Goal: Navigation & Orientation: Go to known website

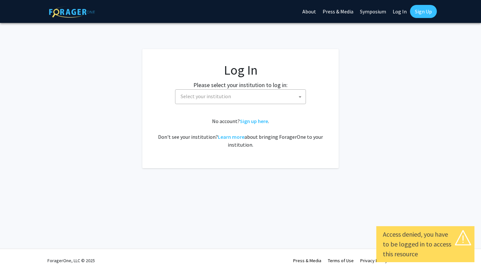
select select
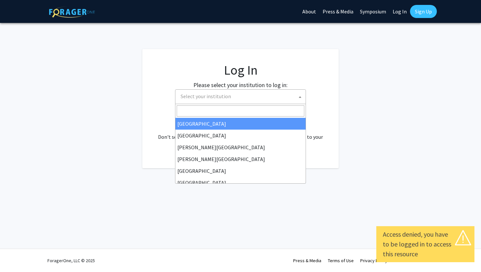
click at [273, 96] on span "Select your institution" at bounding box center [241, 96] width 127 height 13
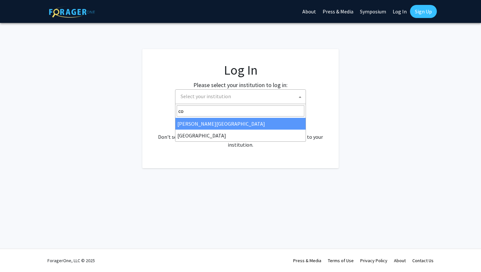
type input "c"
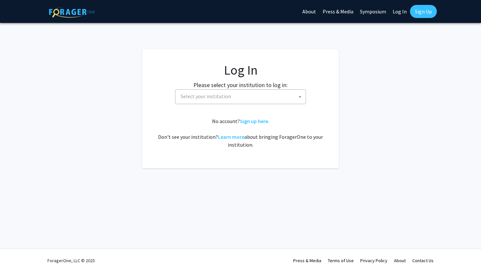
click at [208, 225] on div "Skip navigation About Press & Media Symposium Log In Sign Up Complete your prof…" at bounding box center [240, 136] width 481 height 272
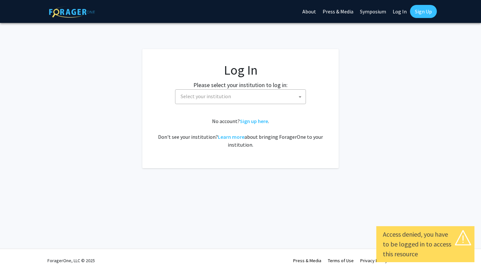
click at [399, 8] on link "Log In" at bounding box center [399, 11] width 21 height 23
select select "34"
click at [259, 105] on fg-card-body "Log In Please select your institution to log in: [GEOGRAPHIC_DATA] [GEOGRAPHIC_…" at bounding box center [240, 108] width 170 height 93
click at [264, 102] on span "[GEOGRAPHIC_DATA]" at bounding box center [241, 96] width 127 height 13
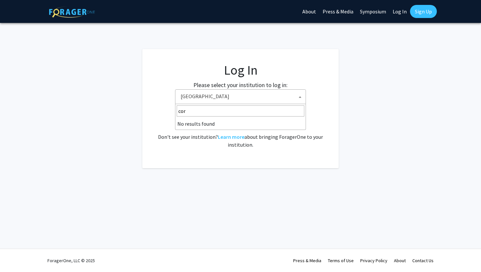
type input "cor"
